Goal: Transaction & Acquisition: Purchase product/service

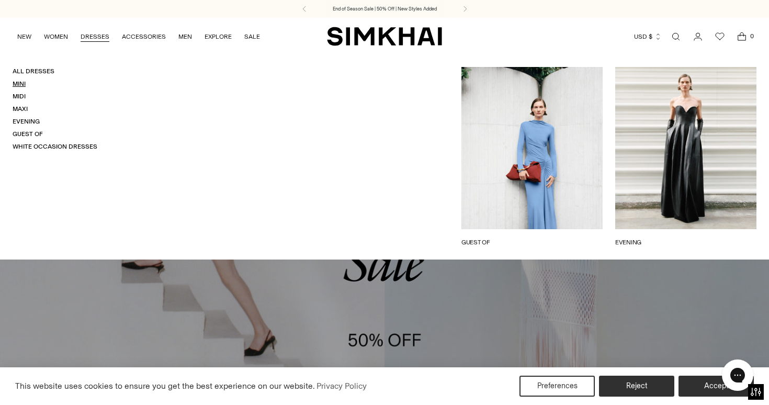
click at [23, 85] on link "Mini" at bounding box center [19, 83] width 13 height 7
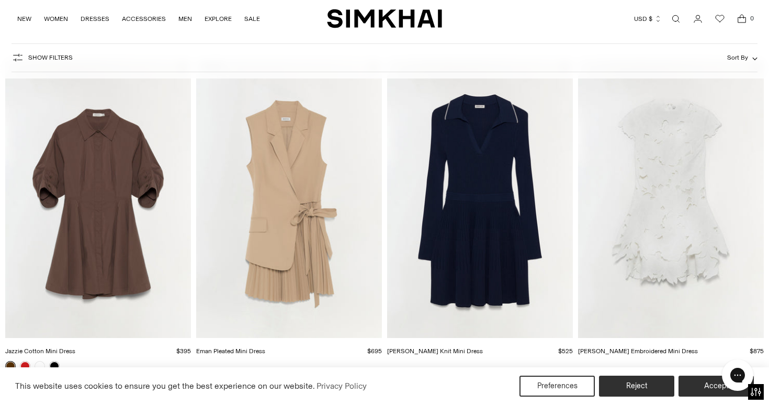
scroll to position [1403, 0]
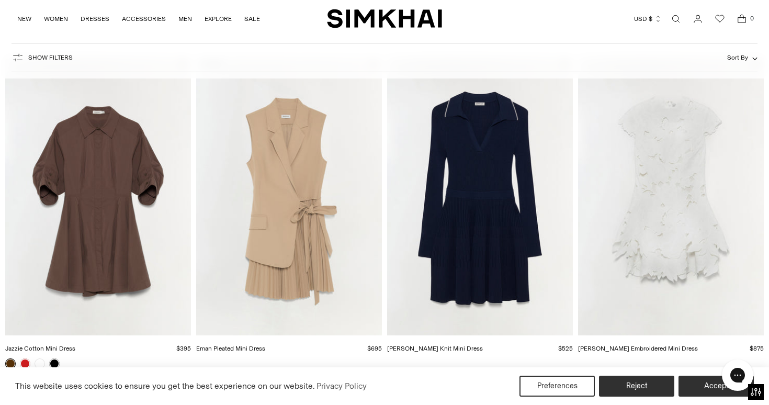
click at [0, 0] on img "Holloway Embroidered Mini Dress" at bounding box center [0, 0] width 0 height 0
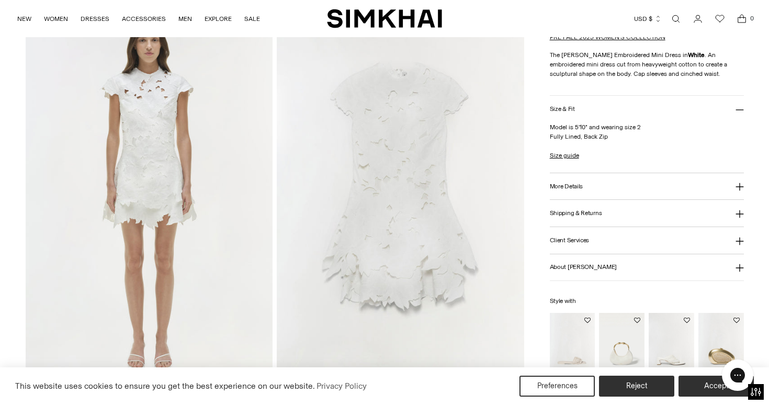
scroll to position [816, 0]
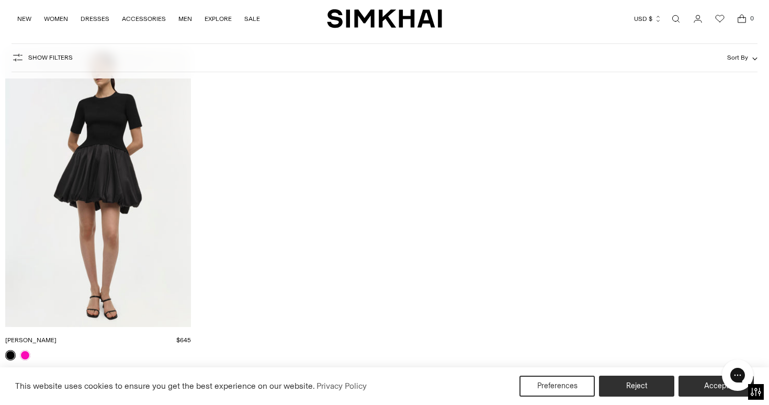
scroll to position [4084, 0]
